Goal: Navigation & Orientation: Find specific page/section

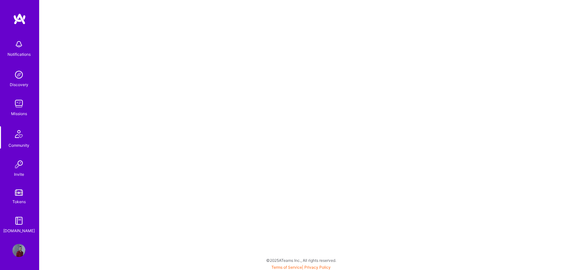
click at [22, 108] on img at bounding box center [18, 103] width 13 height 13
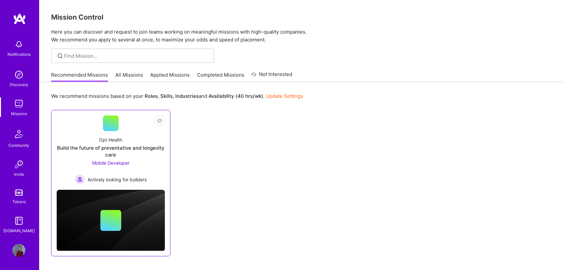
click at [138, 150] on div "Build the future of preventative and longevity care" at bounding box center [111, 151] width 108 height 14
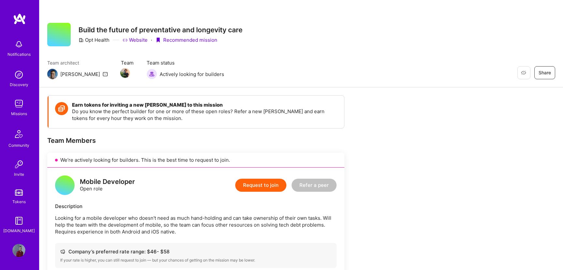
click at [19, 110] on div "Missions" at bounding box center [19, 113] width 16 height 7
